Goal: Task Accomplishment & Management: Use online tool/utility

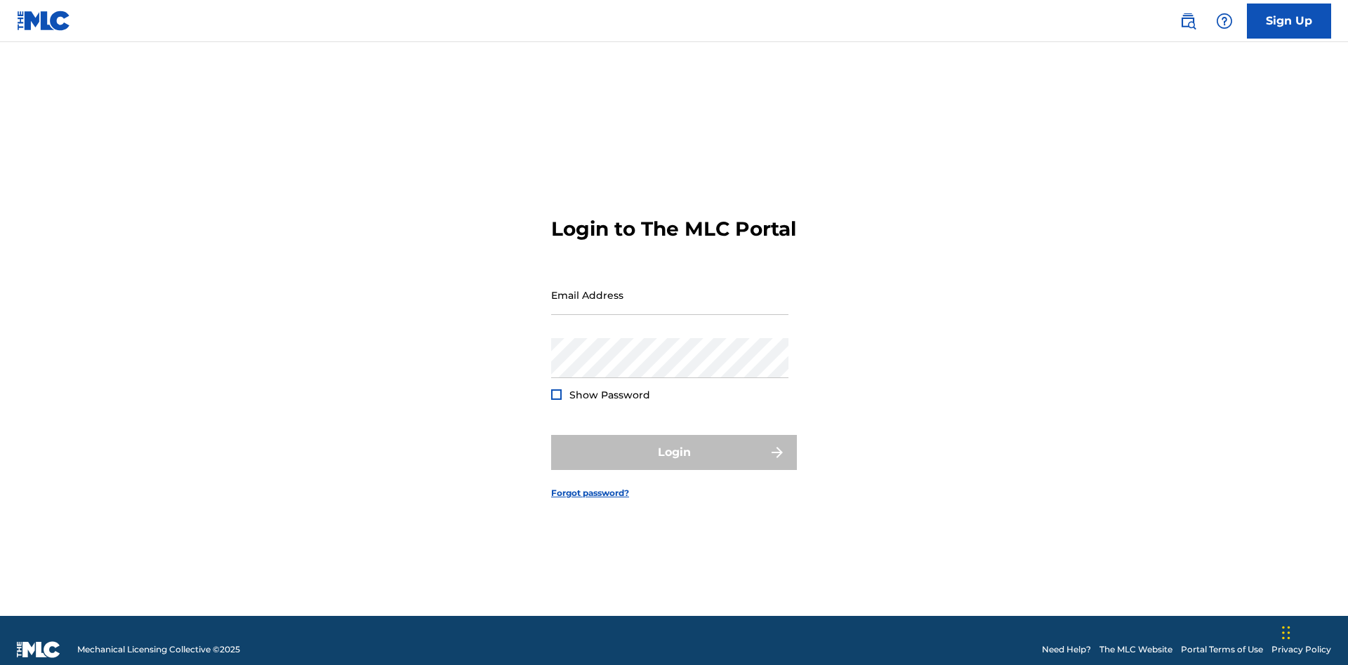
scroll to position [18, 0]
click at [670, 289] on input "Email Address" at bounding box center [669, 295] width 237 height 40
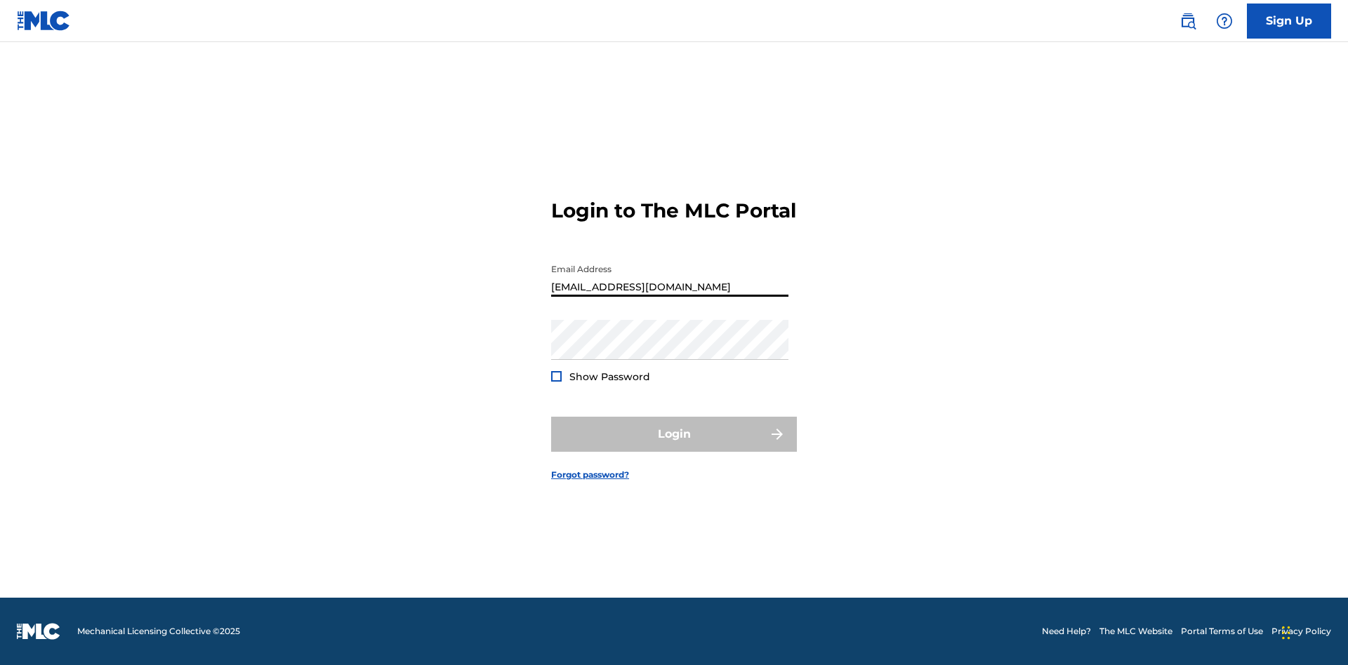
type input "Duke.McTesterson@gmail.com"
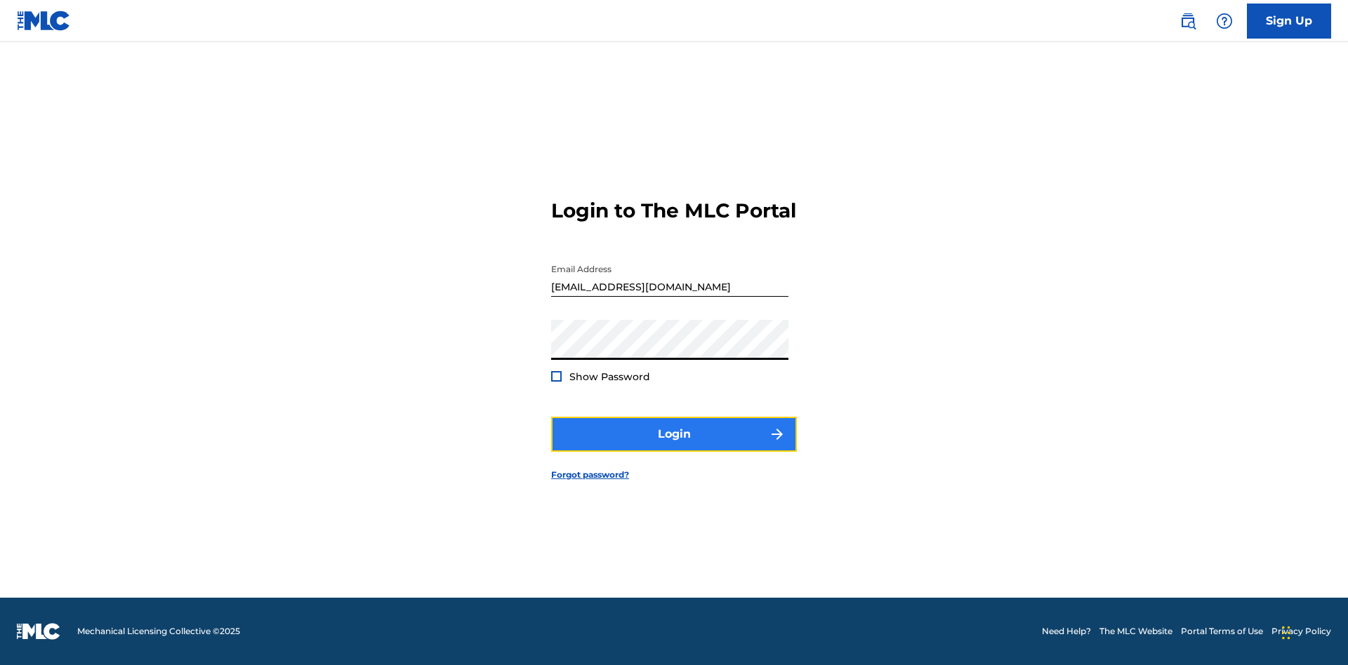
click at [674, 446] on button "Login" at bounding box center [674, 434] width 246 height 35
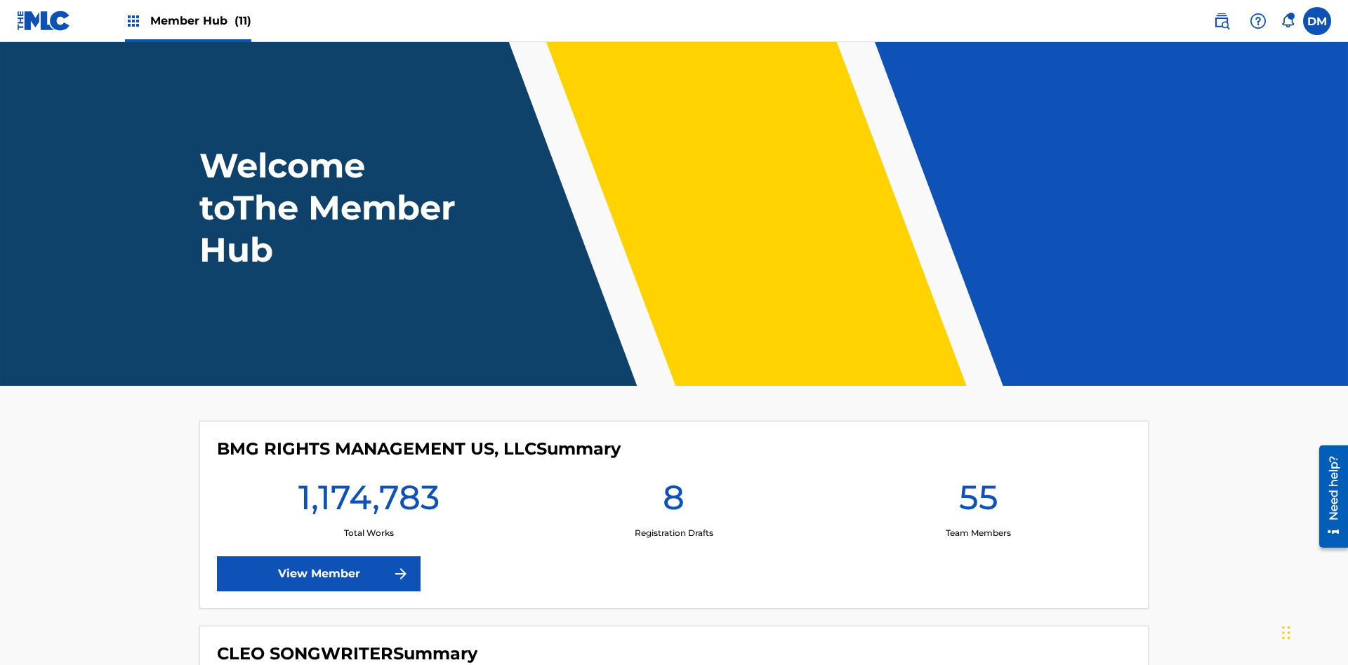
click at [200, 20] on span "Member Hub (11)" at bounding box center [200, 21] width 101 height 16
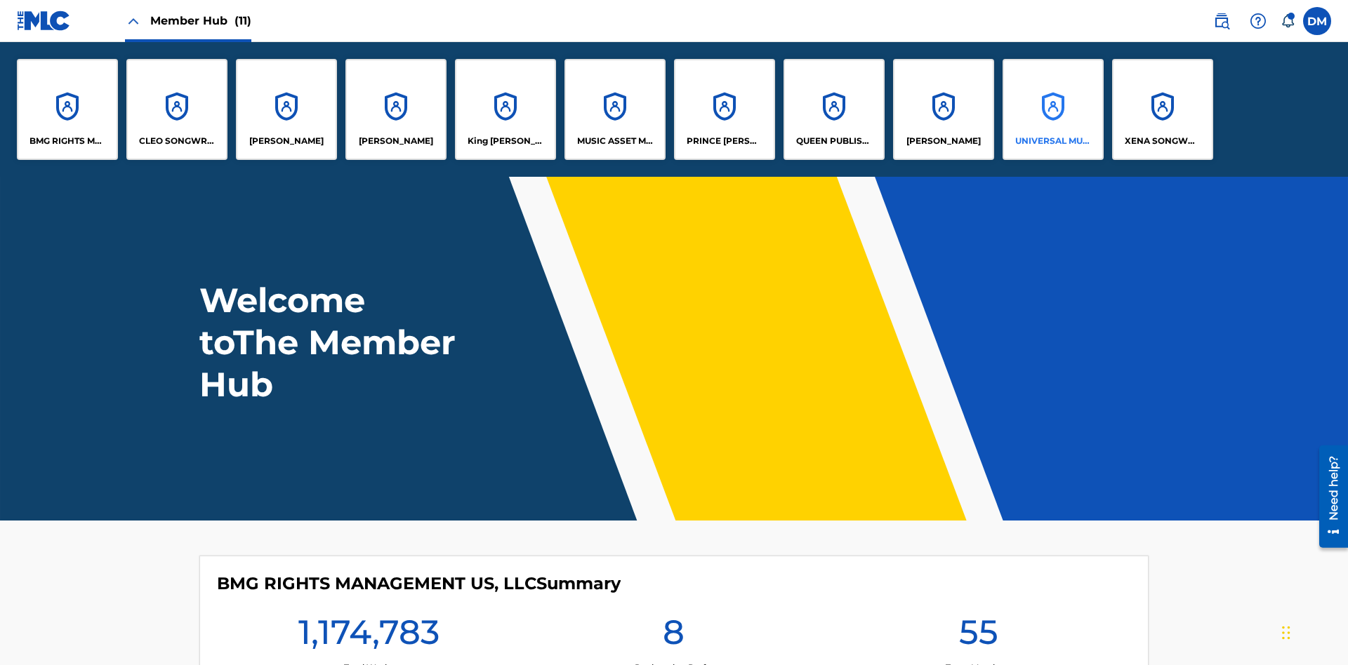
click at [1052, 141] on p "UNIVERSAL MUSIC PUB GROUP" at bounding box center [1053, 141] width 77 height 13
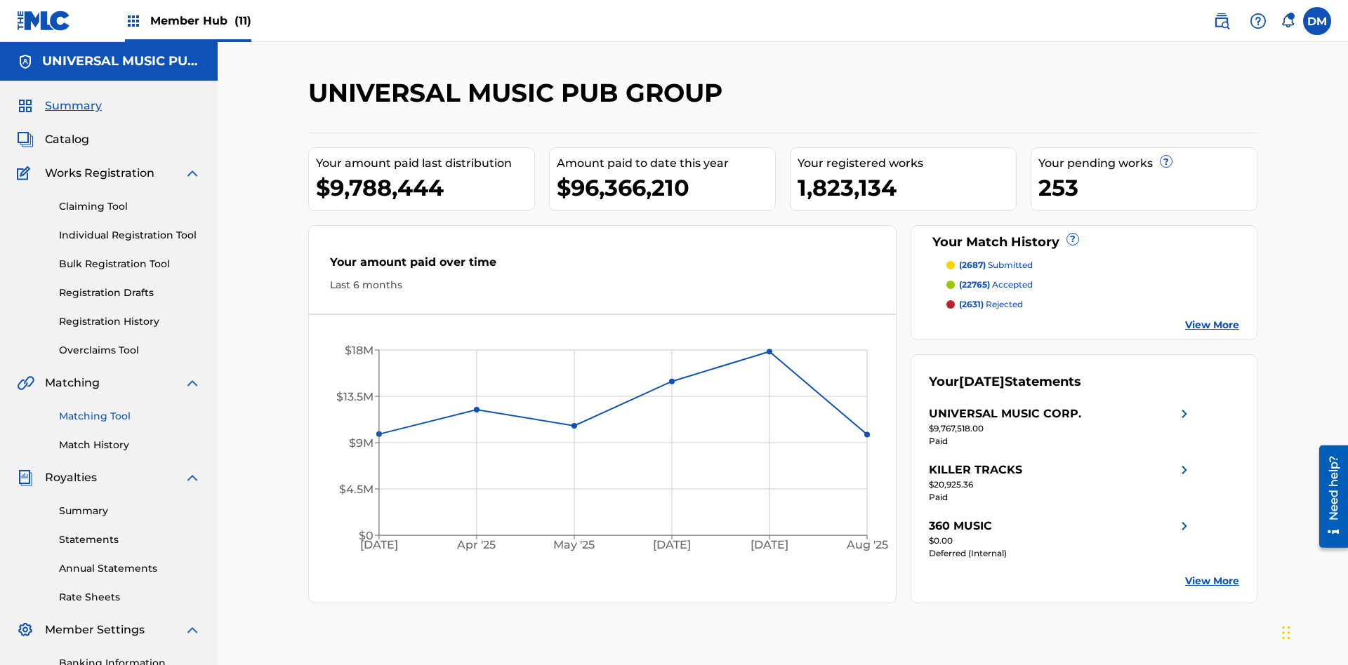
click at [130, 409] on link "Matching Tool" at bounding box center [130, 416] width 142 height 15
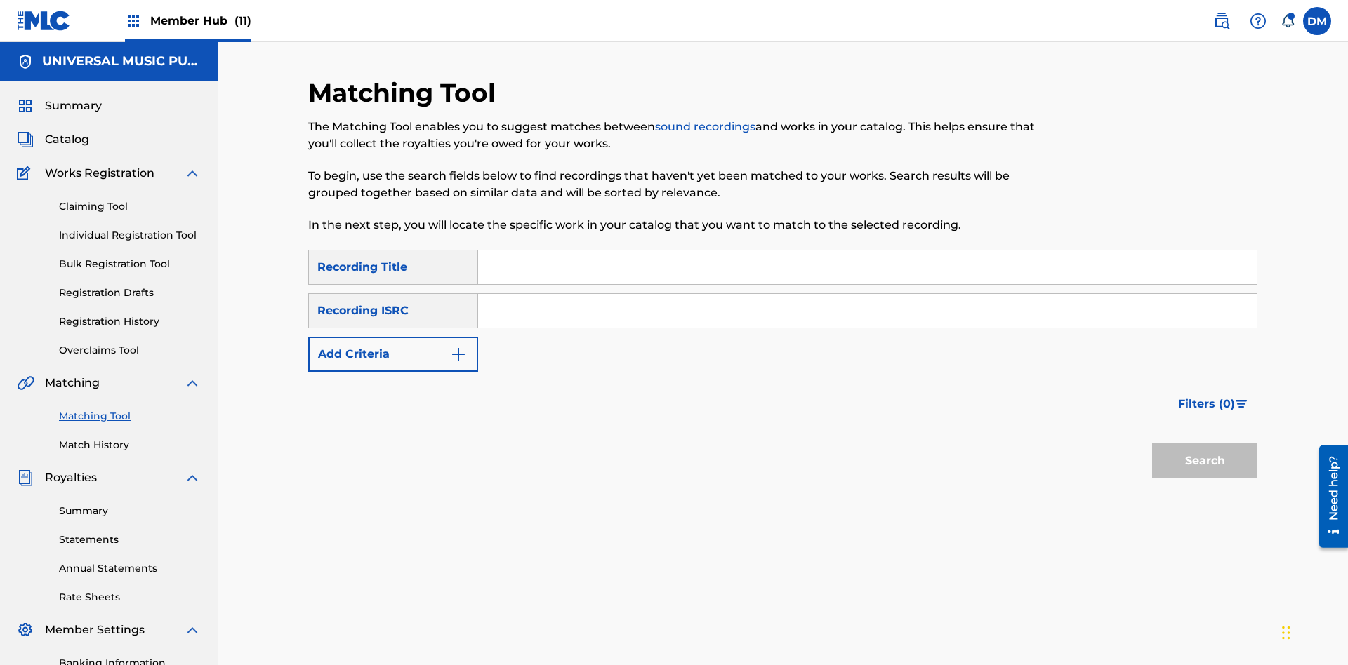
click at [867, 294] on input "Search Form" at bounding box center [867, 311] width 778 height 34
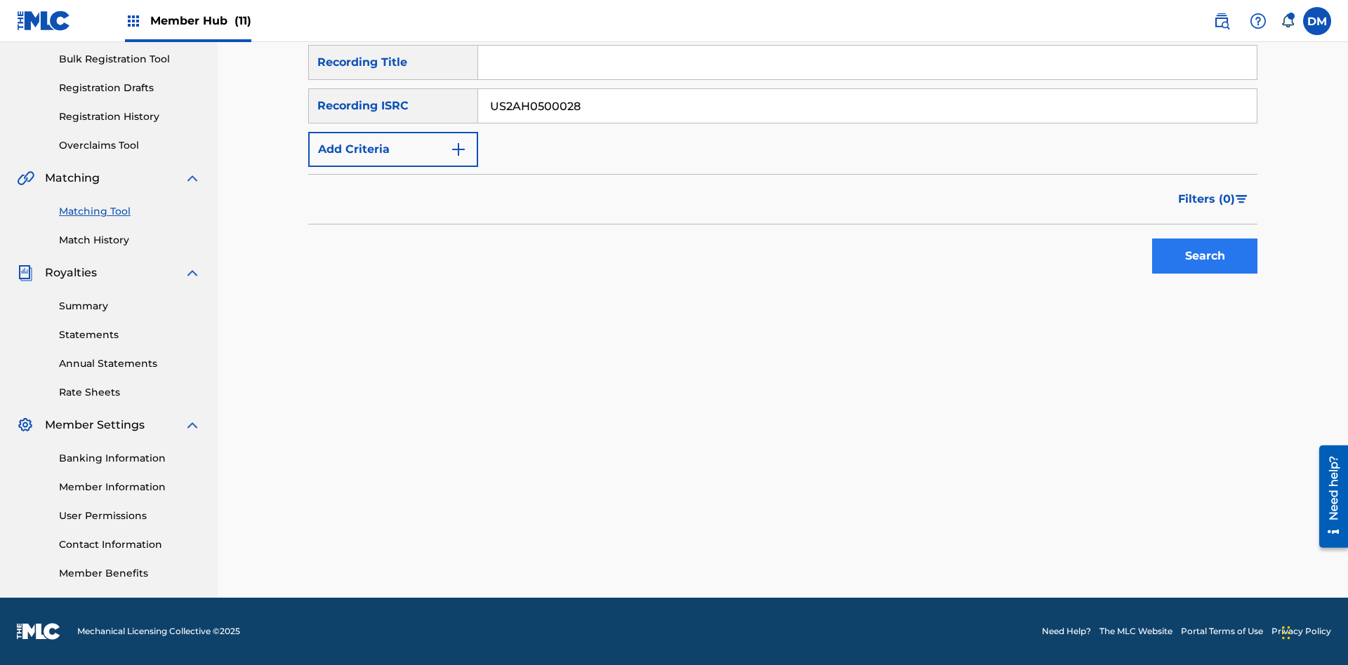
type input "US2AH0500028"
click at [1205, 256] on button "Search" at bounding box center [1204, 256] width 105 height 35
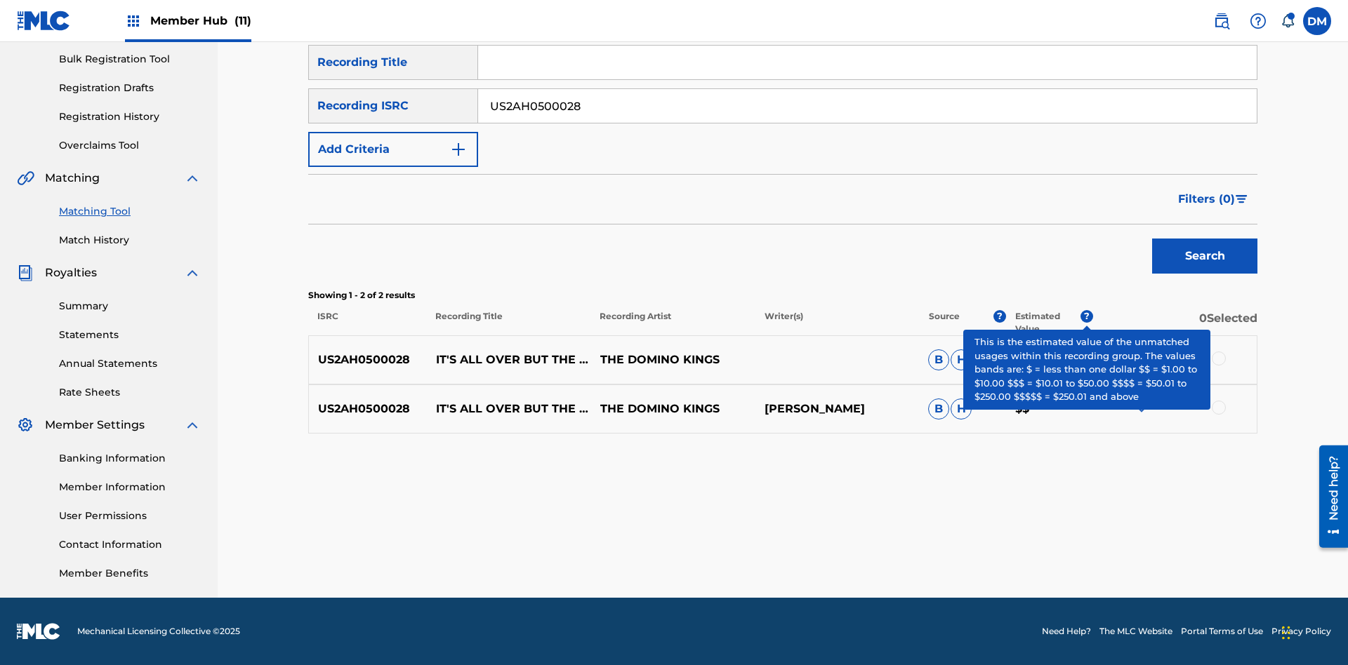
click at [867, 106] on input "US2AH0500028" at bounding box center [867, 106] width 778 height 34
type input "QZMEN2187405"
click at [1205, 256] on button "Search" at bounding box center [1204, 256] width 105 height 35
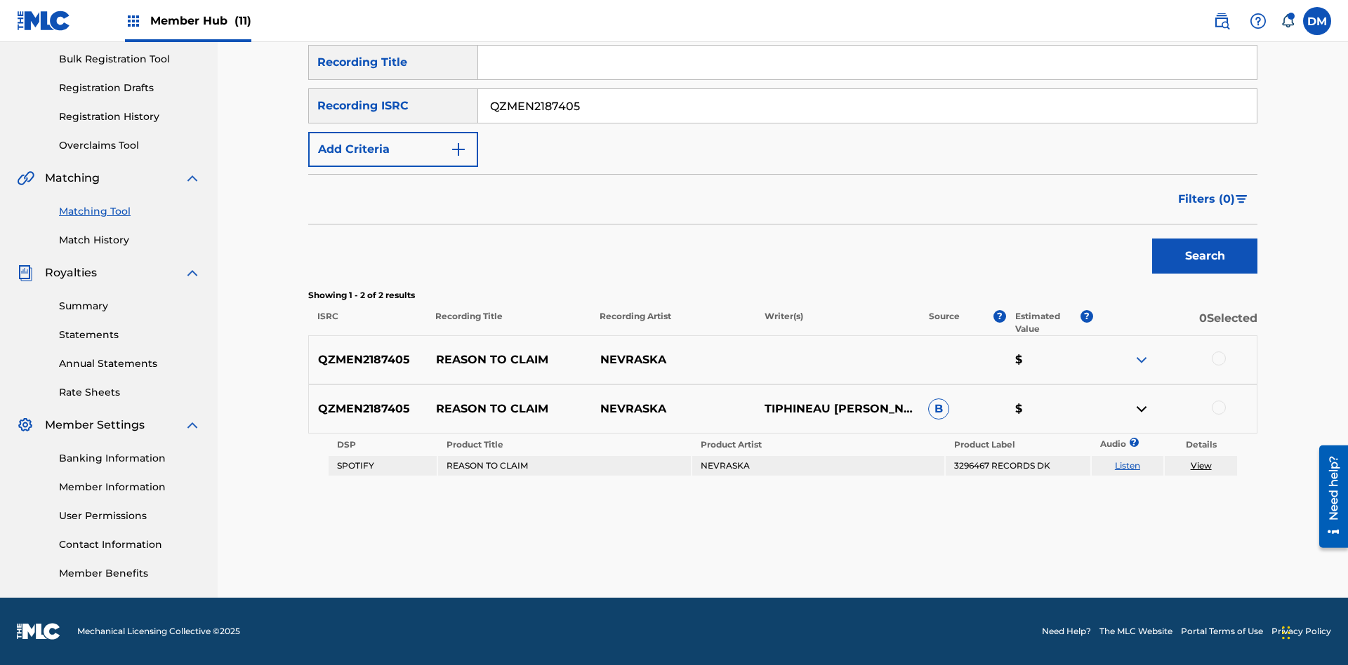
click at [1200, 466] on link "View" at bounding box center [1201, 466] width 21 height 11
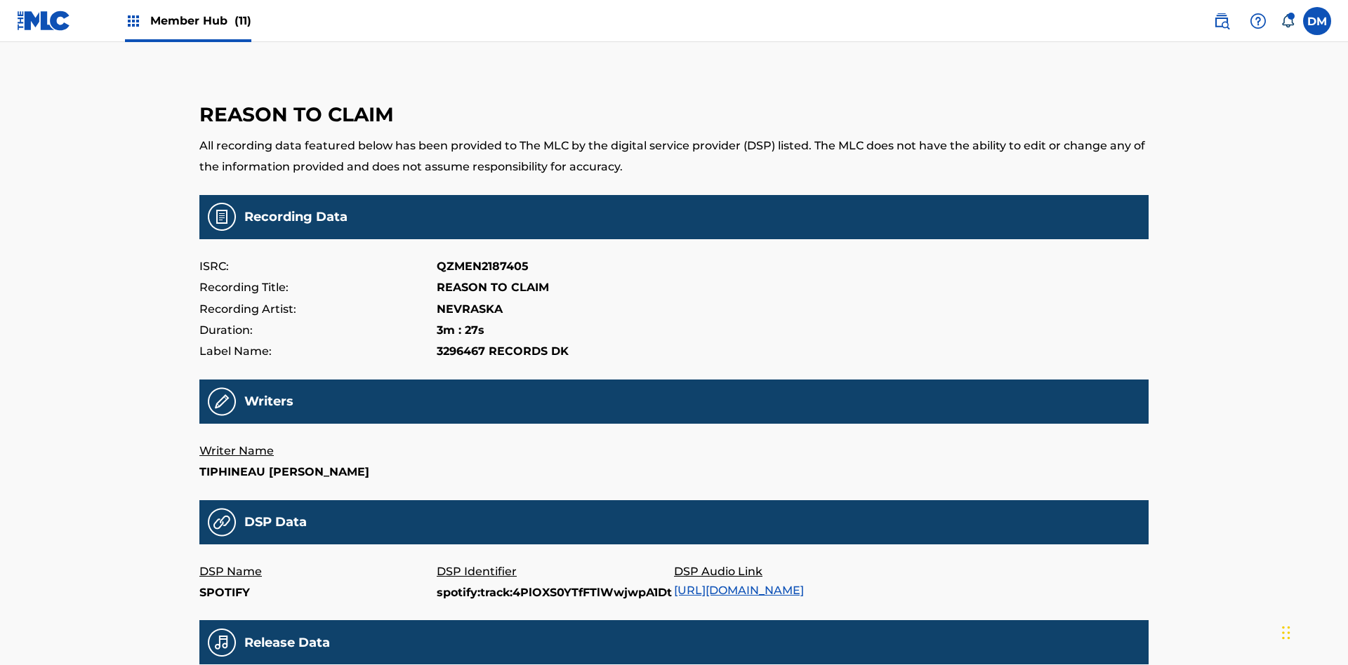
scroll to position [337, 0]
